Goal: Navigation & Orientation: Find specific page/section

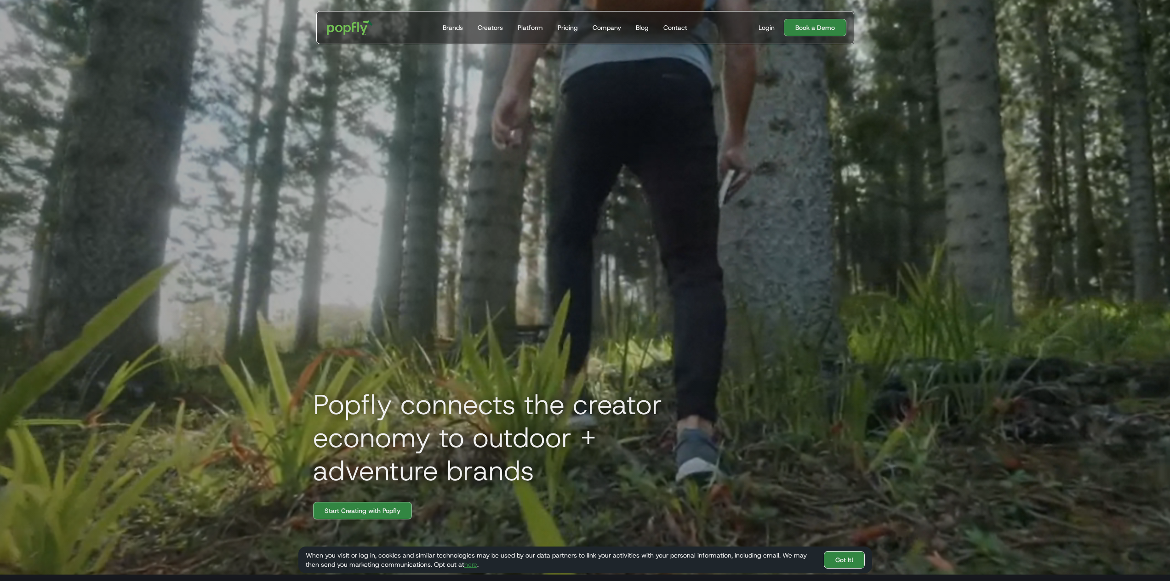
click at [849, 559] on link "Got It!" at bounding box center [844, 559] width 41 height 17
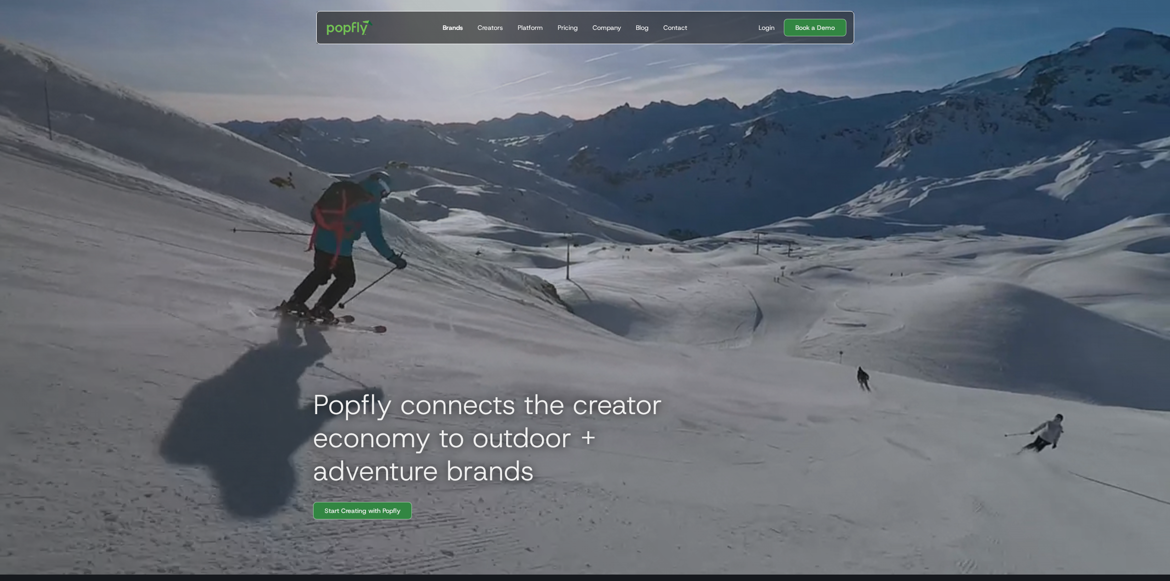
click at [459, 31] on div "Brands" at bounding box center [453, 27] width 20 height 9
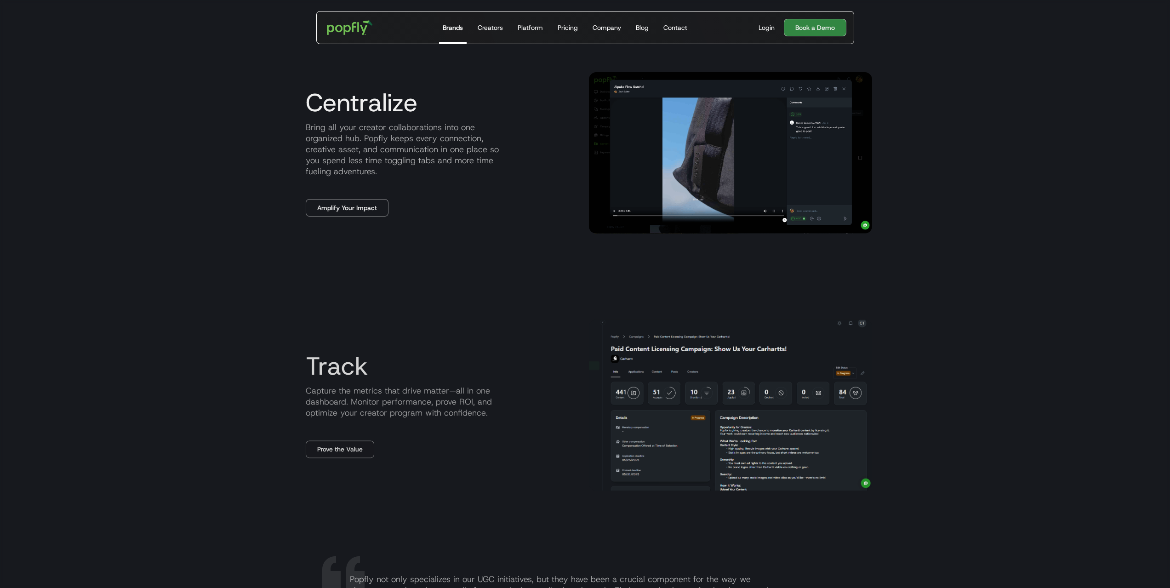
scroll to position [1011, 0]
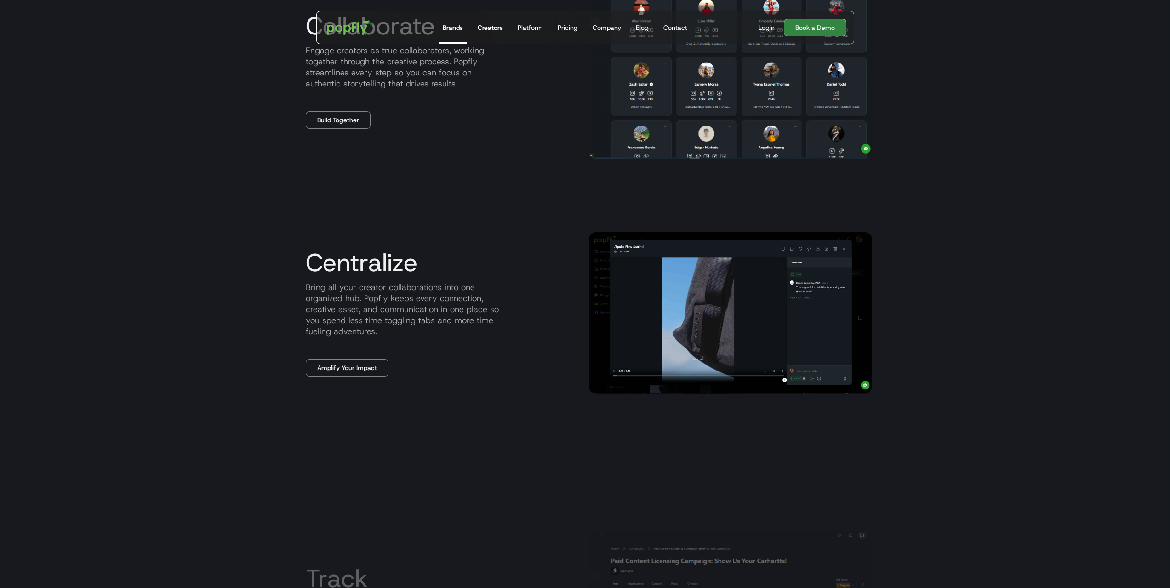
click at [497, 32] on div "Creators" at bounding box center [490, 27] width 25 height 9
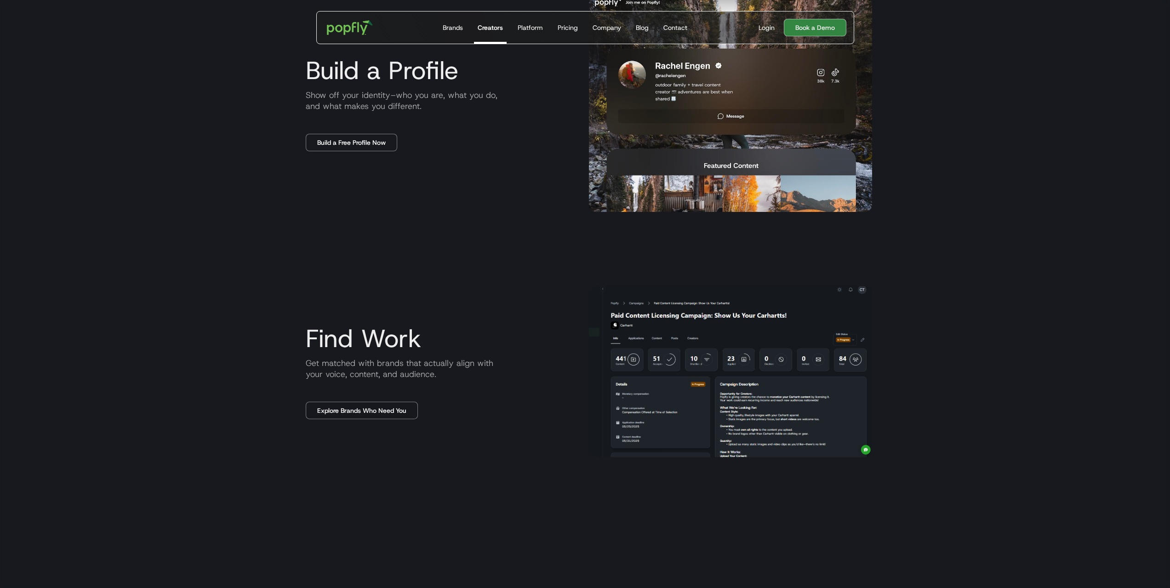
scroll to position [736, 0]
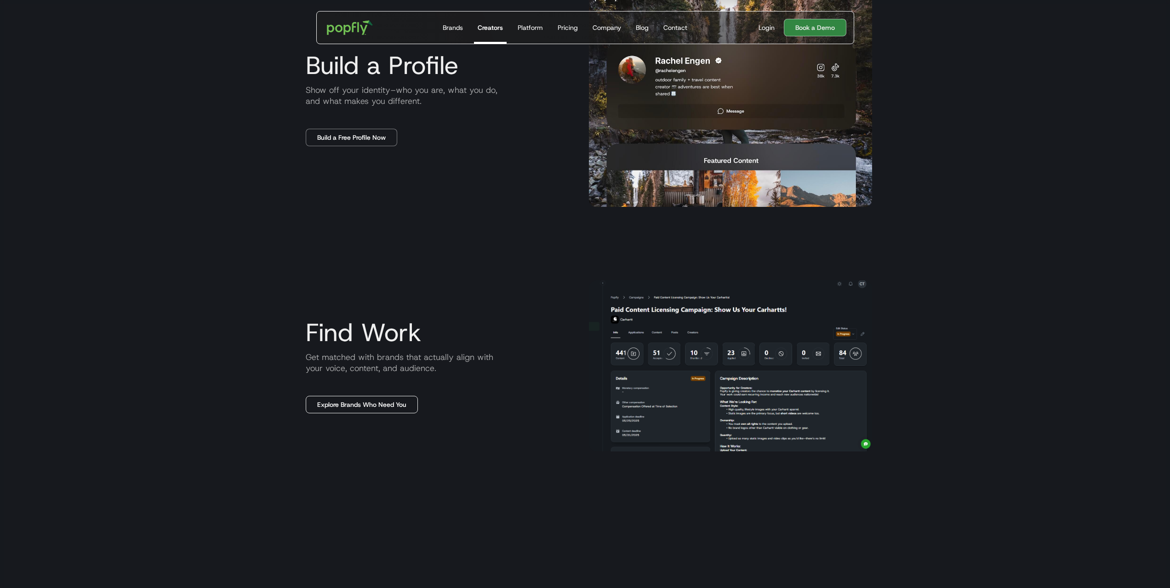
click at [354, 407] on link "Explore Brands Who Need You" at bounding box center [362, 404] width 112 height 17
